Goal: Information Seeking & Learning: Find specific fact

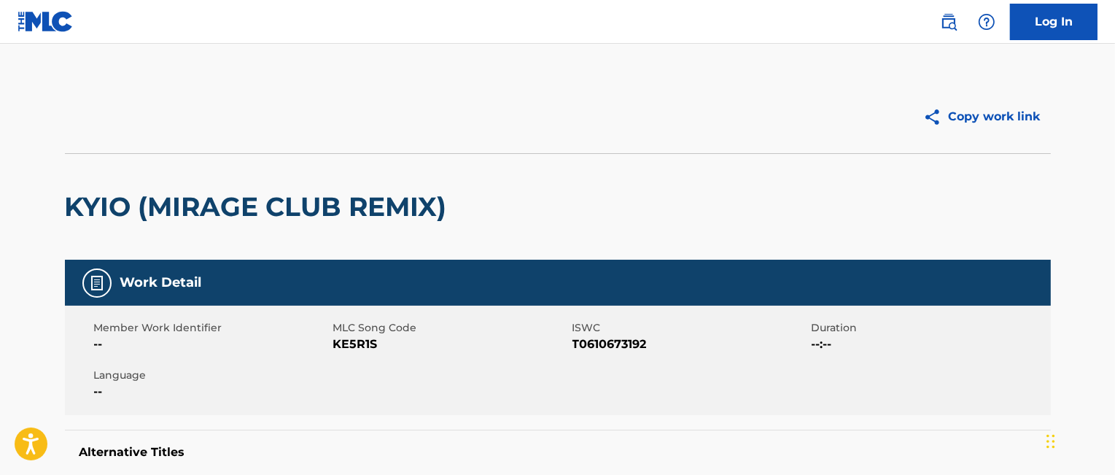
click at [1059, 20] on link "Log In" at bounding box center [1054, 22] width 88 height 36
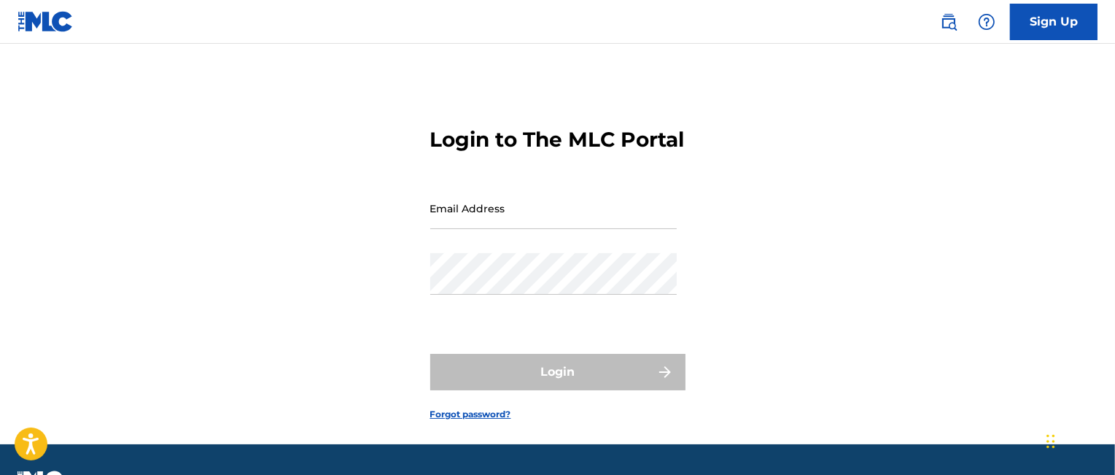
click at [458, 229] on input "Email Address" at bounding box center [553, 208] width 246 height 42
type input "[EMAIL_ADDRESS][DOMAIN_NAME]"
click at [1014, 281] on div "Login to The MLC Portal Email Address [EMAIL_ADDRESS][DOMAIN_NAME] Password Log…" at bounding box center [557, 262] width 1021 height 364
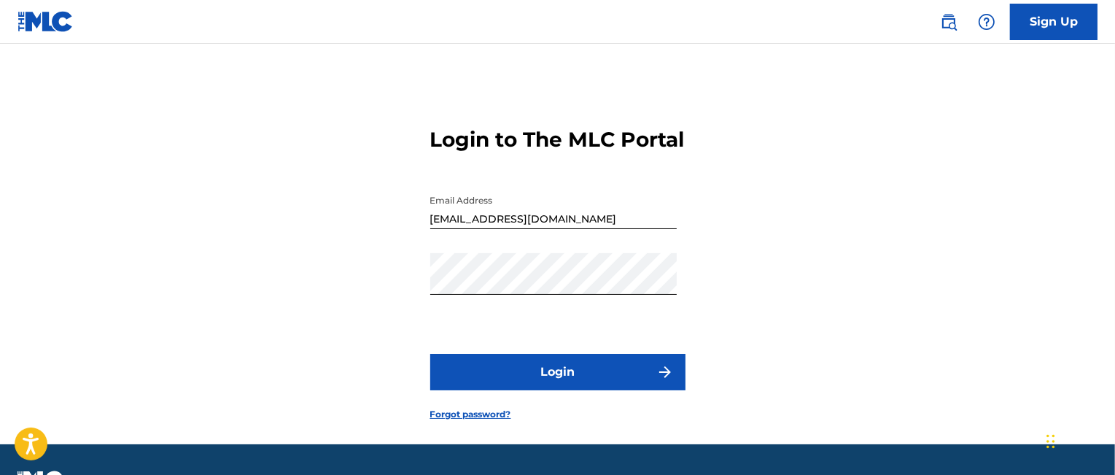
click at [558, 390] on button "Login" at bounding box center [557, 372] width 255 height 36
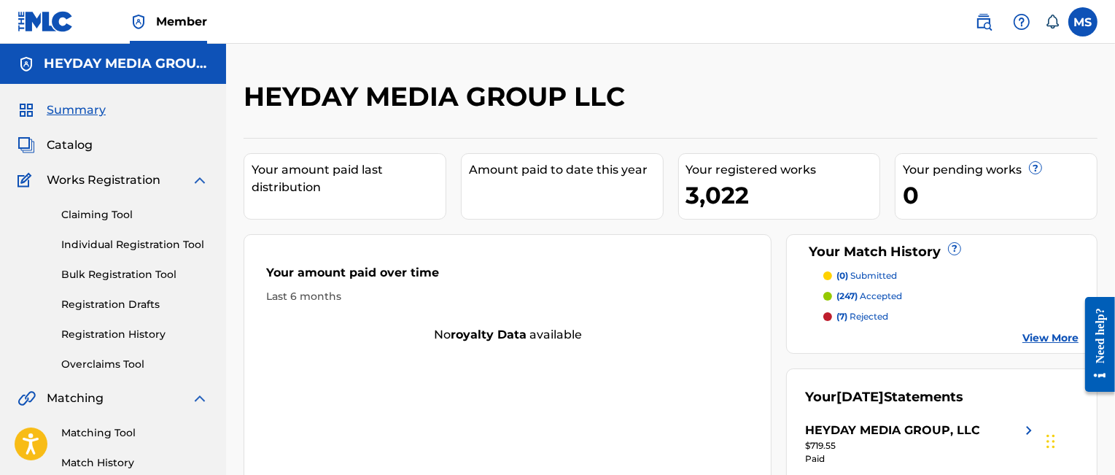
click at [71, 144] on span "Catalog" at bounding box center [70, 145] width 46 height 18
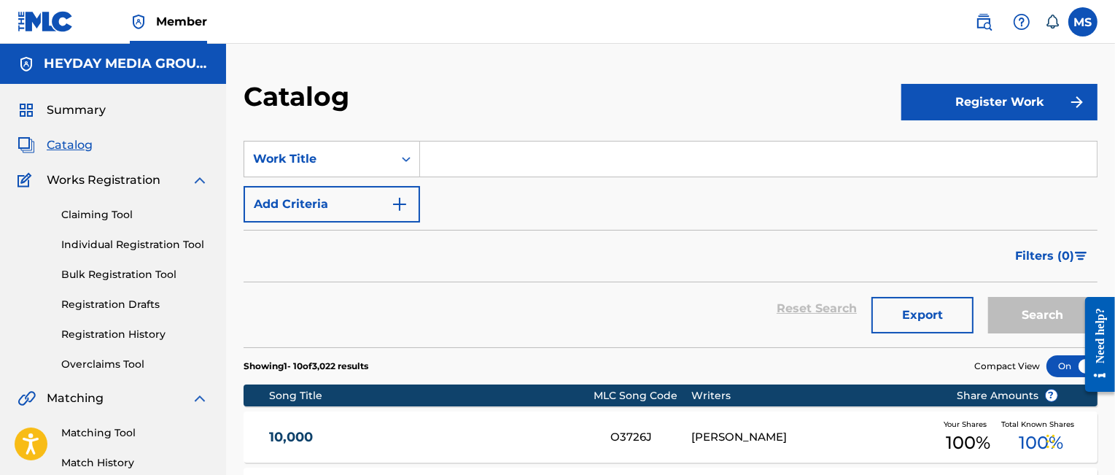
click at [455, 161] on input "Search Form" at bounding box center [758, 158] width 677 height 35
paste input "Mel12345$$"
type input "Mel12345$$"
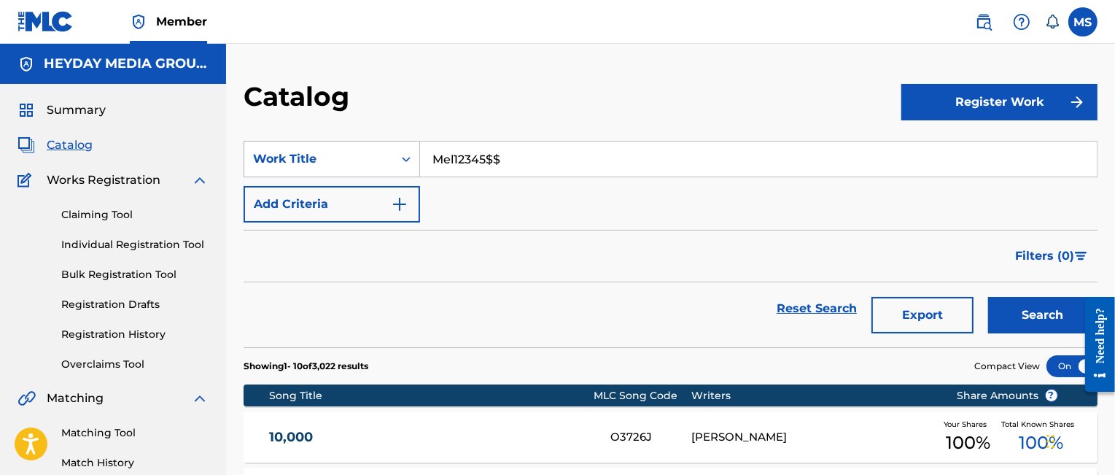
drag, startPoint x: 504, startPoint y: 158, endPoint x: 398, endPoint y: 158, distance: 105.7
click at [398, 158] on div "SearchWithCriteria4864c956-628e-46a4-b232-621d587bb84b Work Title Mel12345$$" at bounding box center [671, 159] width 854 height 36
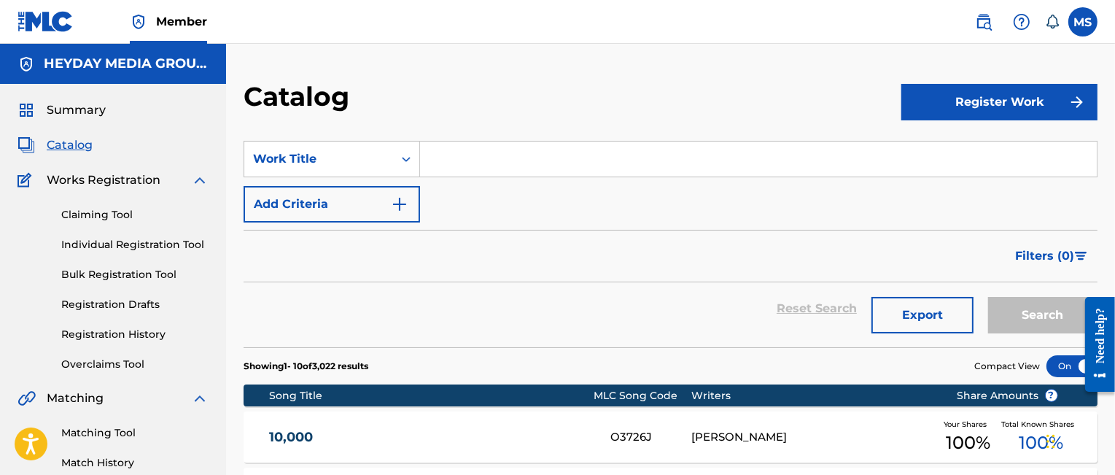
click at [439, 158] on input "Search Form" at bounding box center [758, 158] width 677 height 35
paste input "Crazy Man"
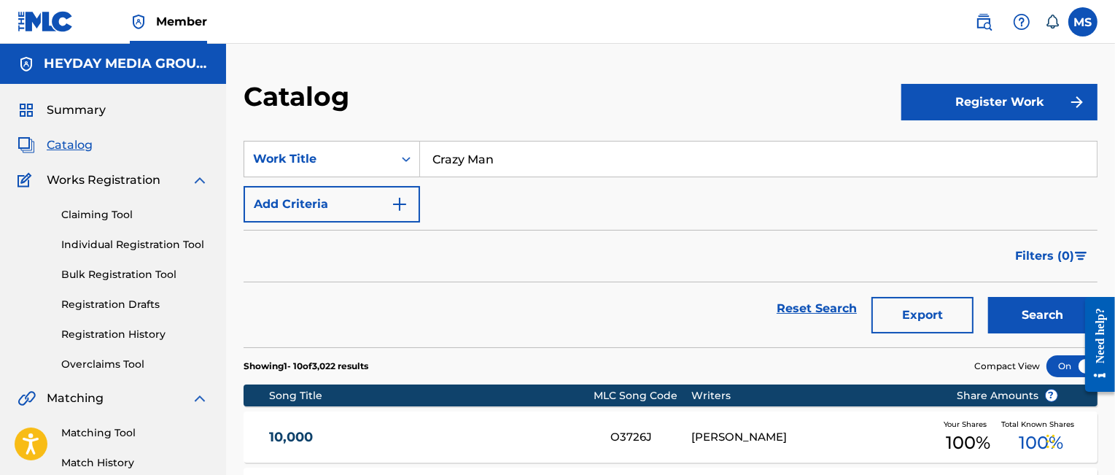
click at [1047, 316] on button "Search" at bounding box center [1042, 315] width 109 height 36
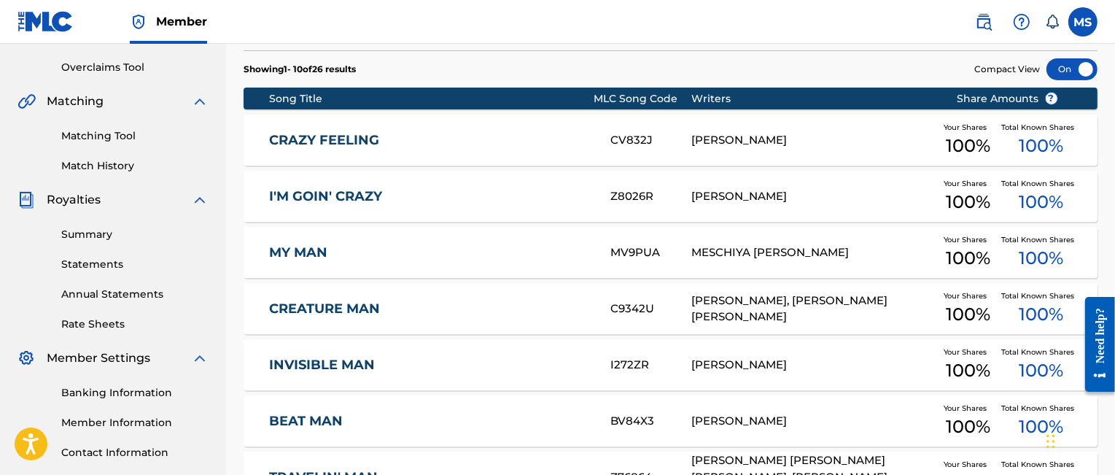
scroll to position [637, 0]
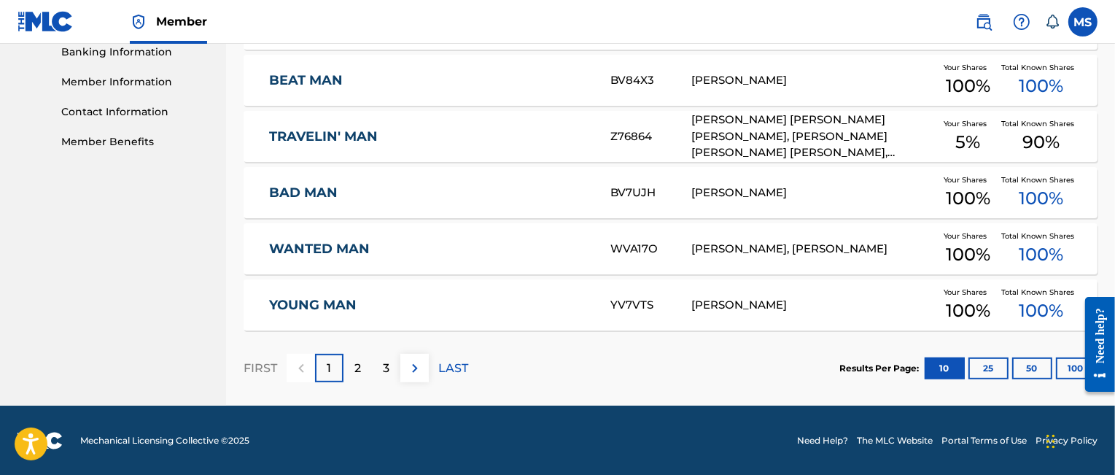
click at [358, 368] on p "2" at bounding box center [357, 368] width 7 height 18
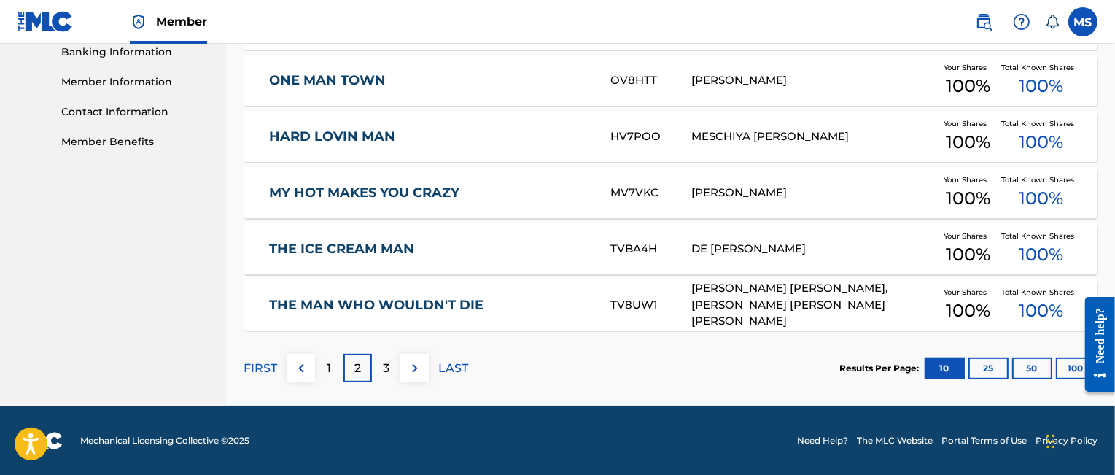
click at [384, 367] on p "3" at bounding box center [386, 368] width 7 height 18
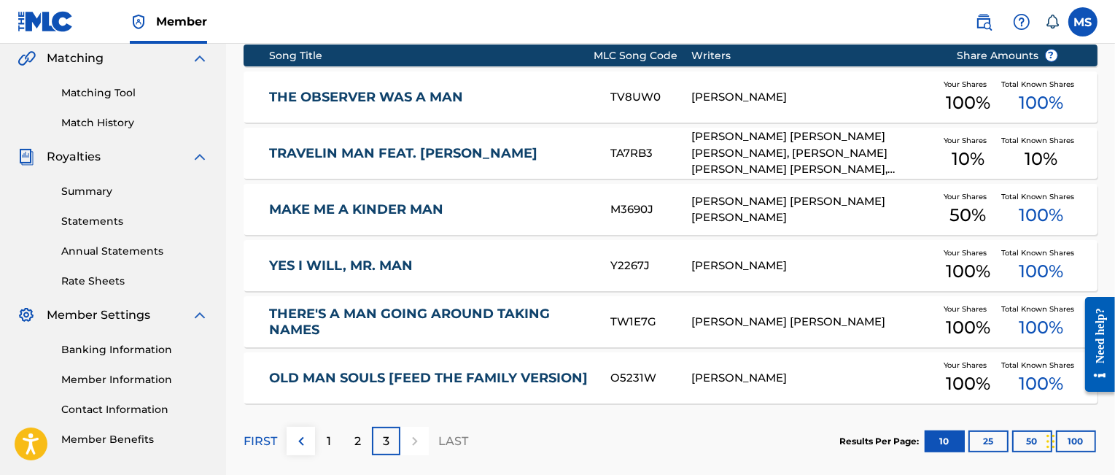
scroll to position [0, 0]
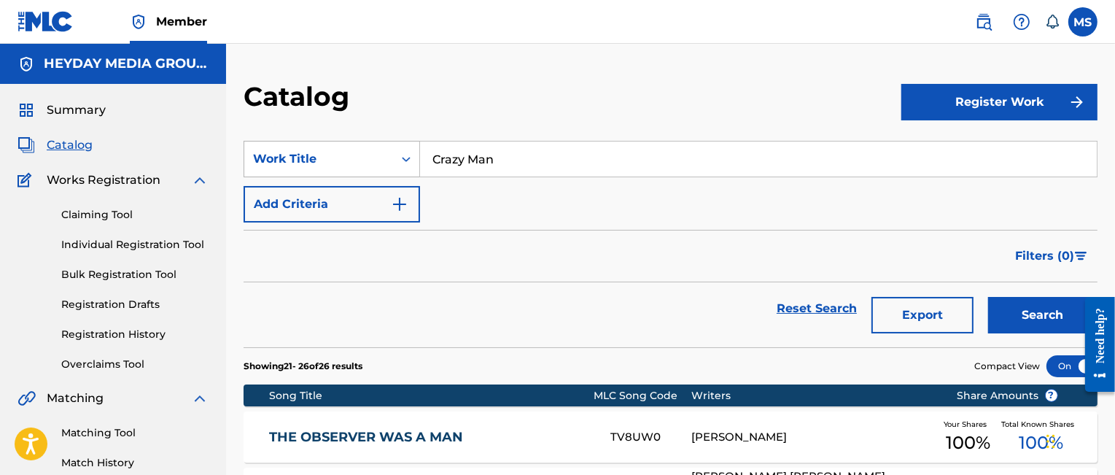
drag, startPoint x: 548, startPoint y: 156, endPoint x: 378, endPoint y: 150, distance: 169.3
click at [378, 150] on div "SearchWithCriteria4864c956-628e-46a4-b232-621d587bb84b Work Title Crazy Man" at bounding box center [671, 159] width 854 height 36
paste input "Don't Wanna Be Like You"
type input "Don't Wanna Be Like You"
click at [1024, 312] on button "Search" at bounding box center [1042, 315] width 109 height 36
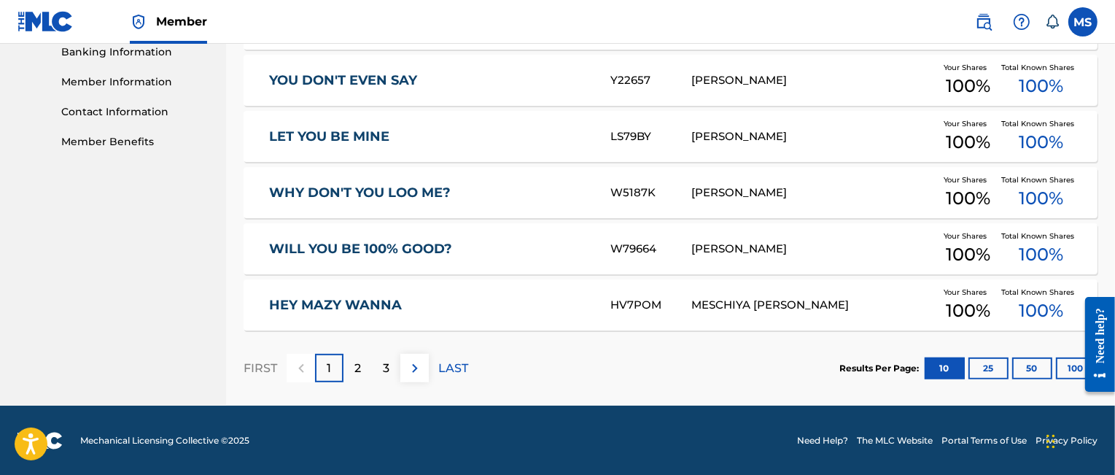
scroll to position [297, 0]
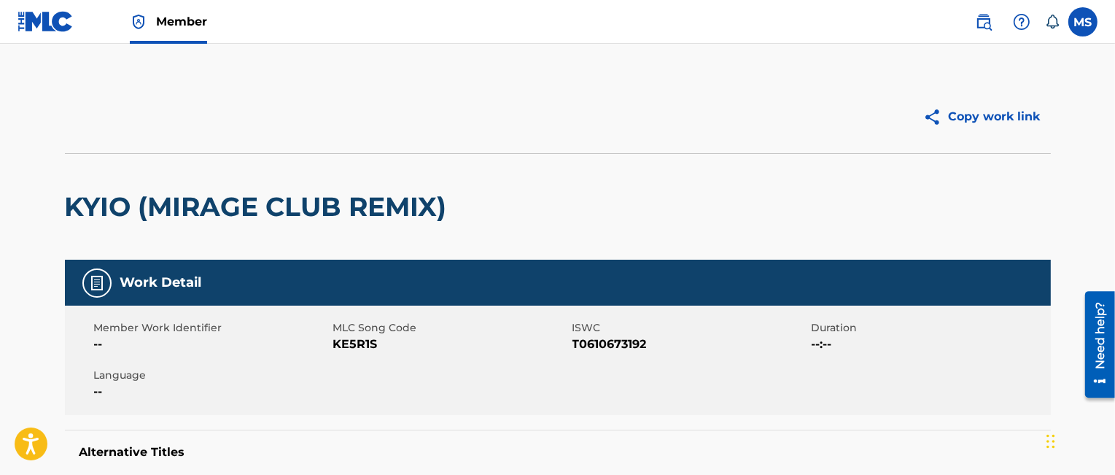
click at [985, 20] on img at bounding box center [984, 22] width 18 height 18
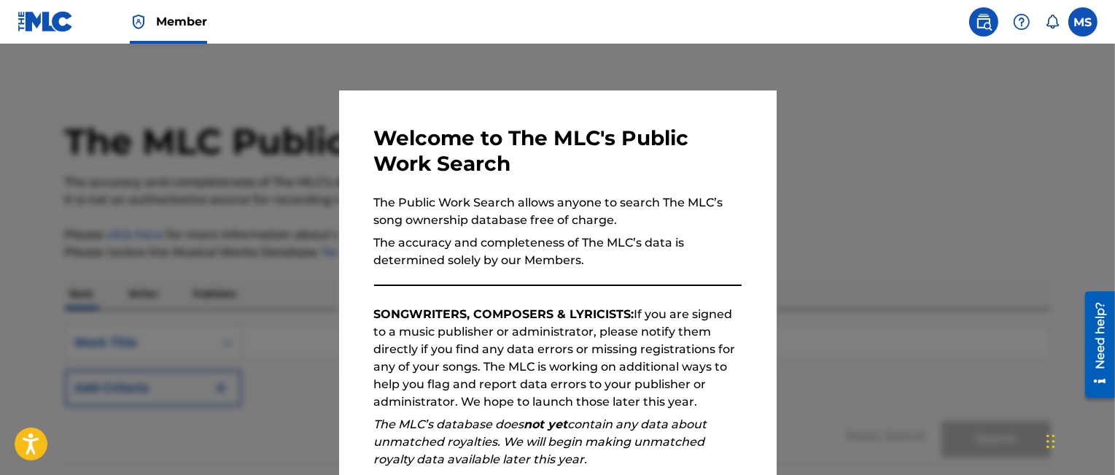
scroll to position [192, 0]
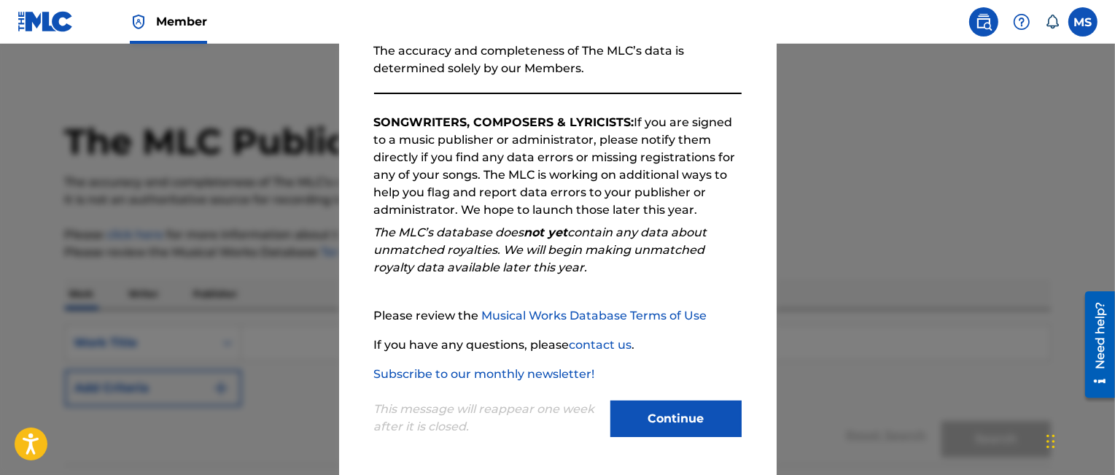
click at [675, 409] on button "Continue" at bounding box center [675, 418] width 131 height 36
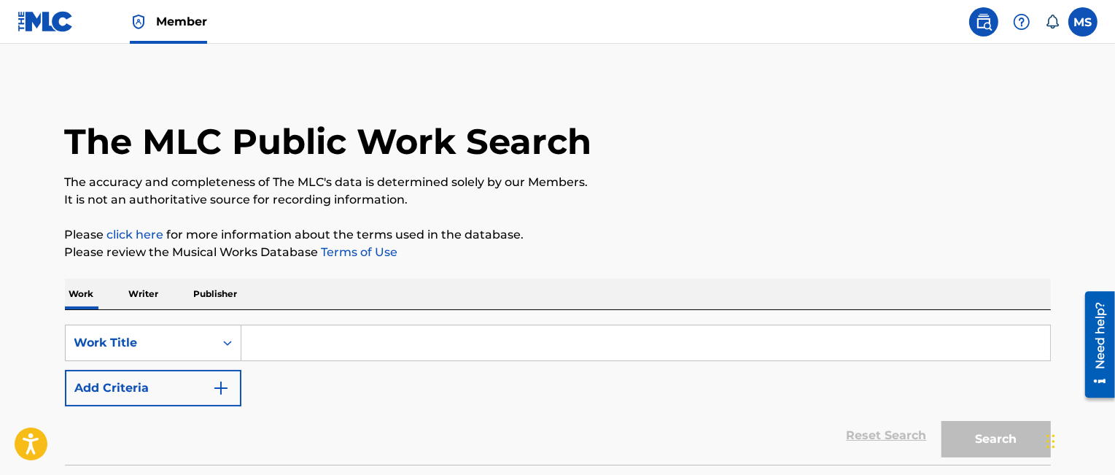
click at [284, 348] on input "Search Form" at bounding box center [645, 342] width 809 height 35
paste input "Don't Wanna Be Like You"
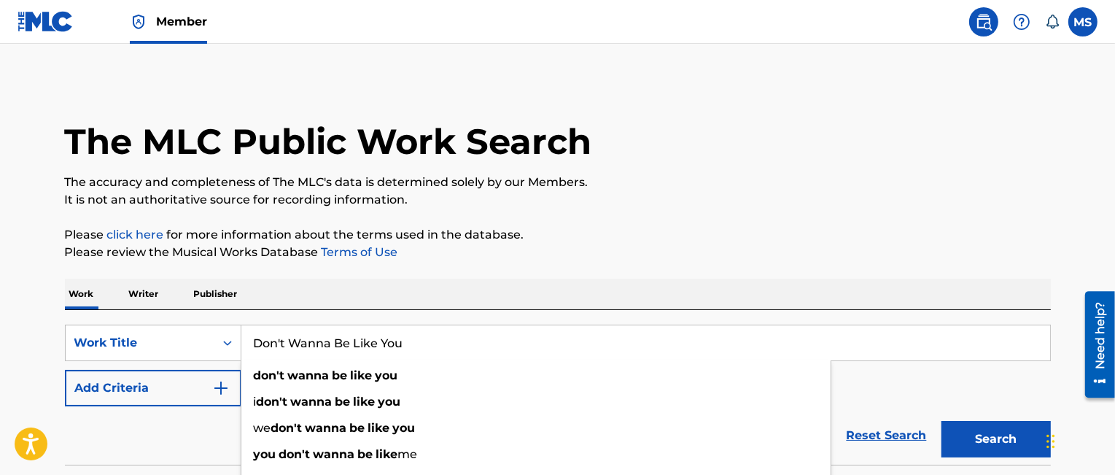
type input "Don't Wanna Be Like You"
click at [634, 258] on p "Please review the Musical Works Database Terms of Use" at bounding box center [558, 253] width 986 height 18
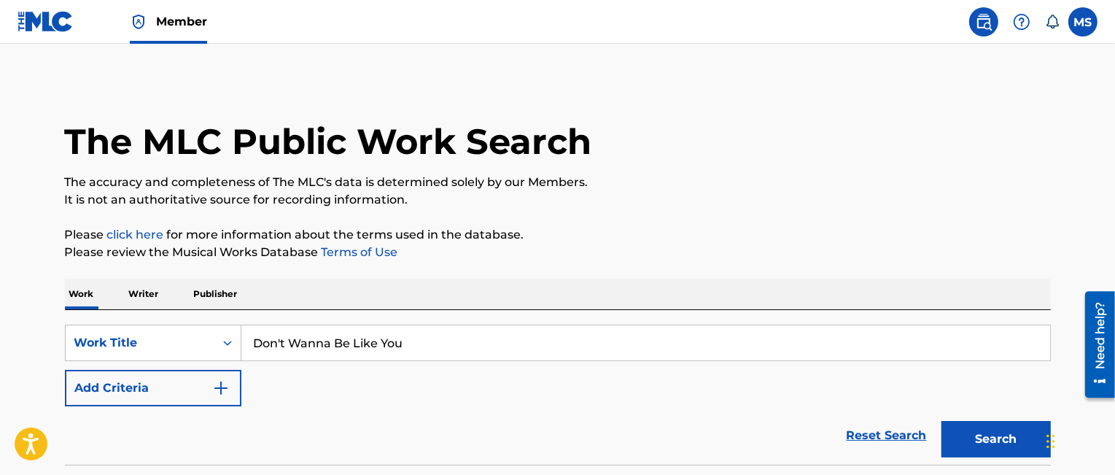
click at [981, 438] on button "Search" at bounding box center [995, 439] width 109 height 36
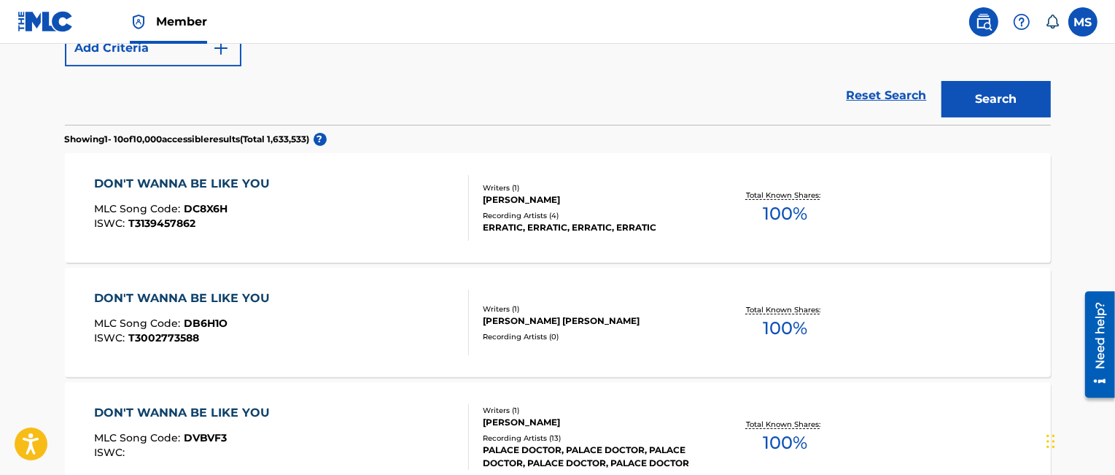
scroll to position [0, 0]
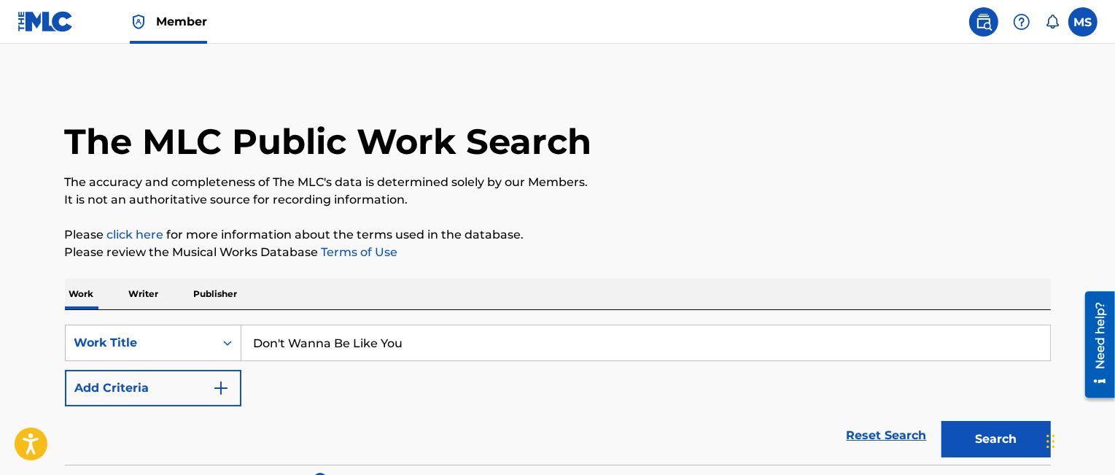
click at [219, 386] on img "Search Form" at bounding box center [221, 388] width 18 height 18
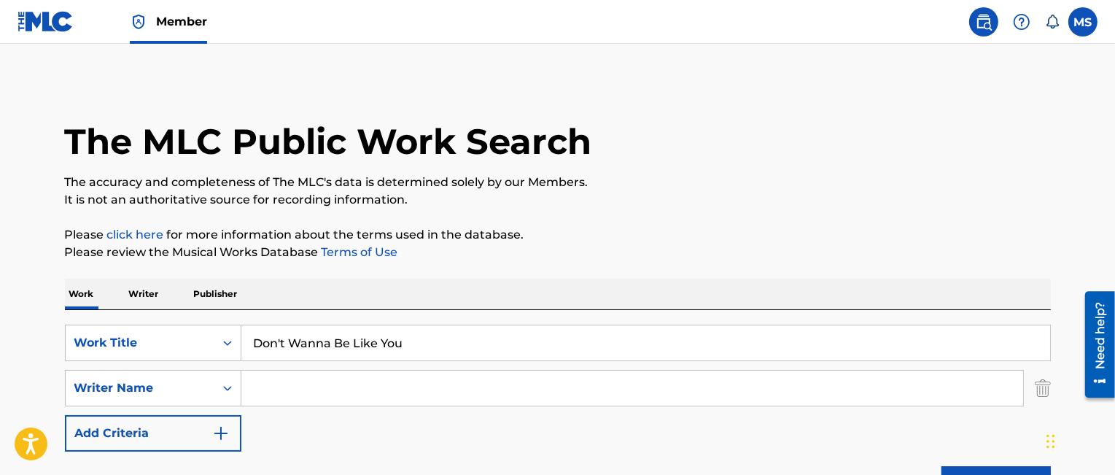
click at [286, 388] on input "Search Form" at bounding box center [632, 387] width 782 height 35
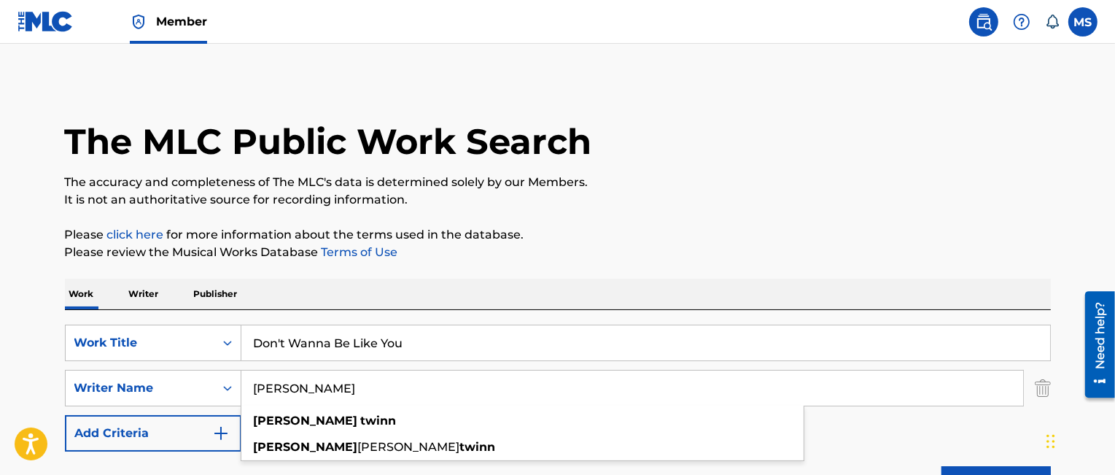
type input "Gary Twinn"
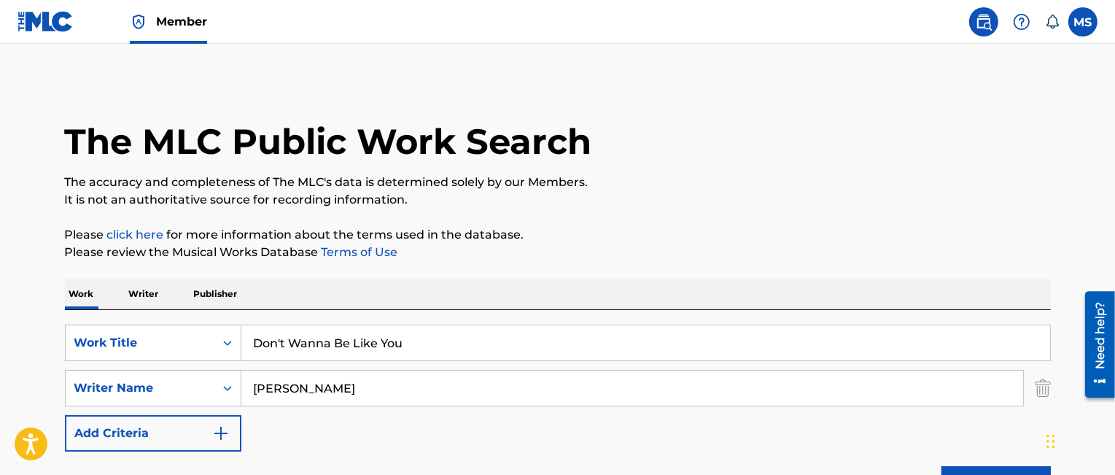
click at [737, 240] on p "Please click here for more information about the terms used in the database." at bounding box center [558, 235] width 986 height 18
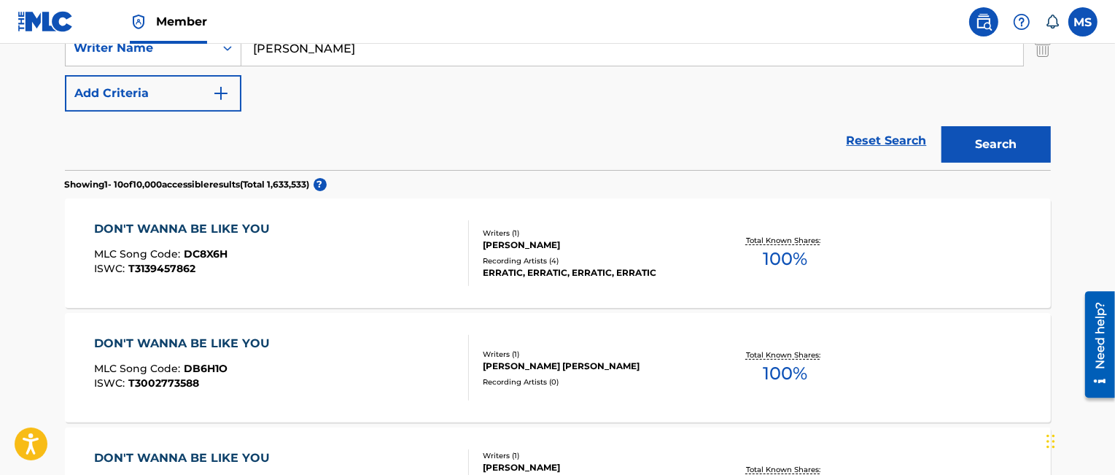
click at [989, 146] on button "Search" at bounding box center [995, 144] width 109 height 36
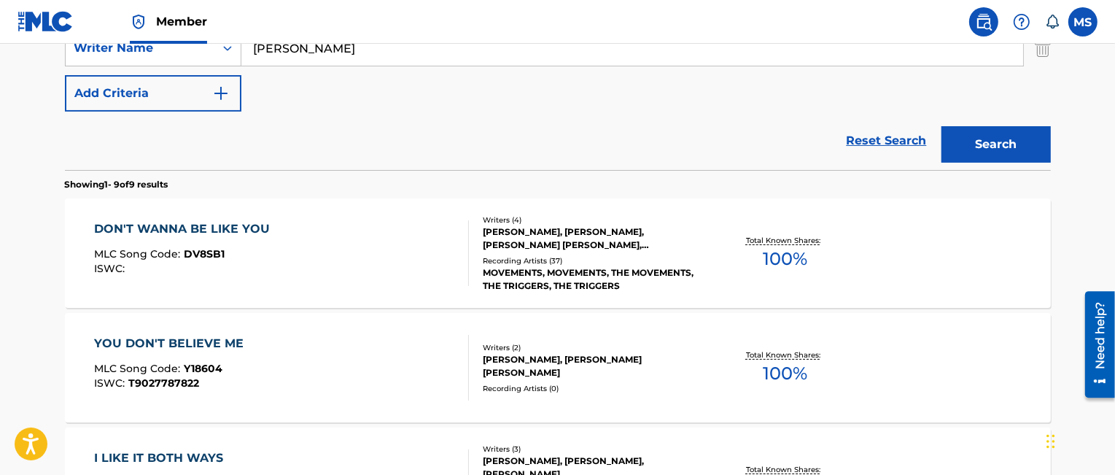
click at [209, 224] on div "DON'T WANNA BE LIKE YOU" at bounding box center [185, 229] width 183 height 18
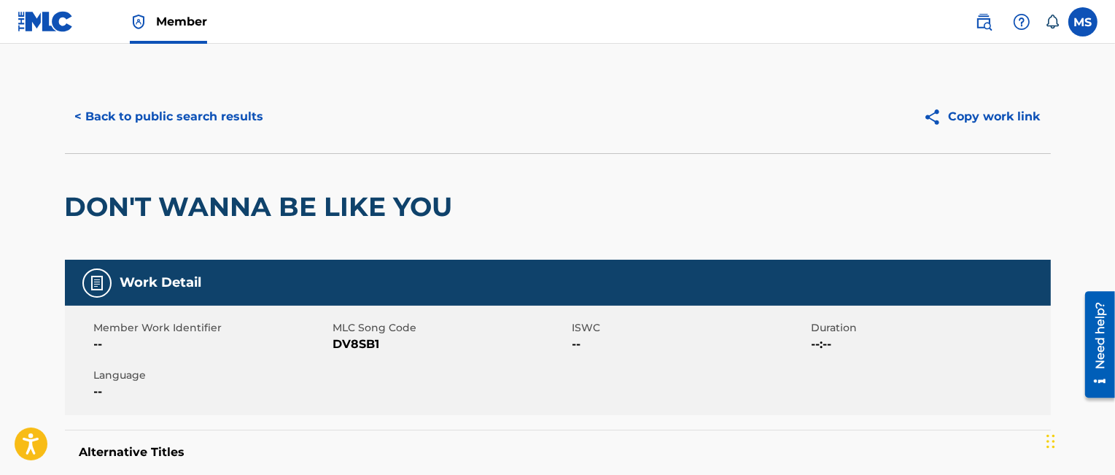
scroll to position [340, 0]
